Goal: Navigation & Orientation: Go to known website

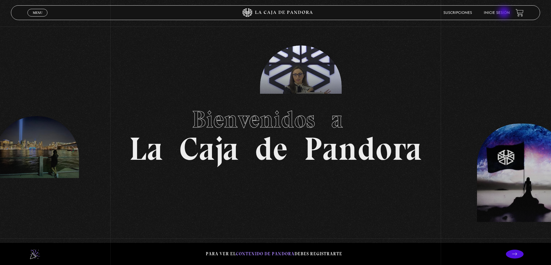
click at [504, 13] on link "Inicie sesión" at bounding box center [497, 13] width 26 height 4
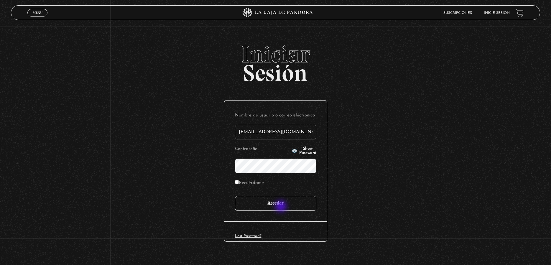
type input "maybelmorera@gmail.com"
click at [281, 207] on input "Acceder" at bounding box center [275, 203] width 81 height 15
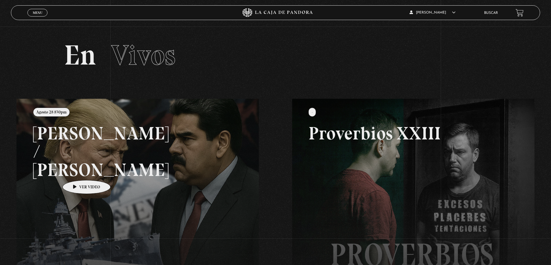
click at [77, 171] on link at bounding box center [292, 231] width 551 height 265
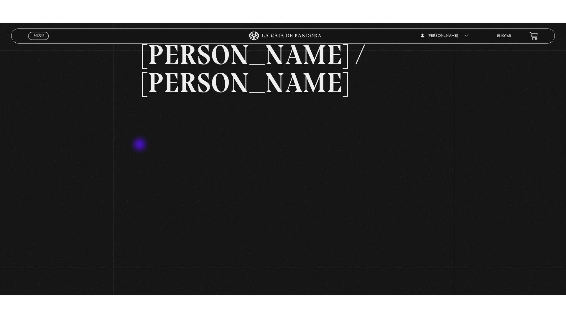
scroll to position [29, 0]
